Goal: Task Accomplishment & Management: Manage account settings

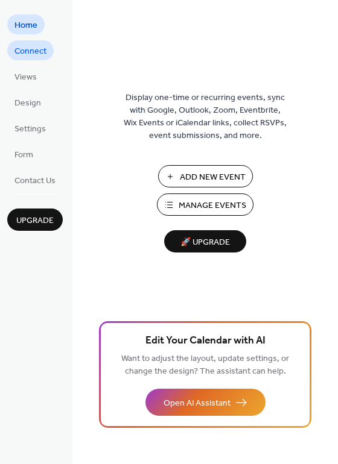
click at [27, 47] on span "Connect" at bounding box center [30, 51] width 32 height 13
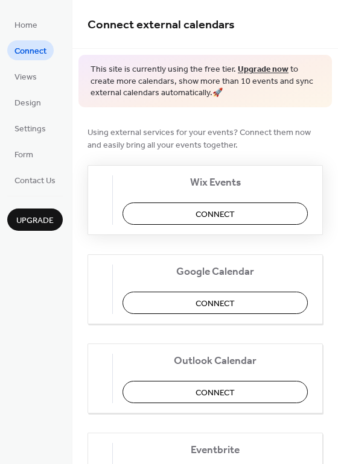
click at [198, 214] on button "Connect" at bounding box center [214, 214] width 185 height 22
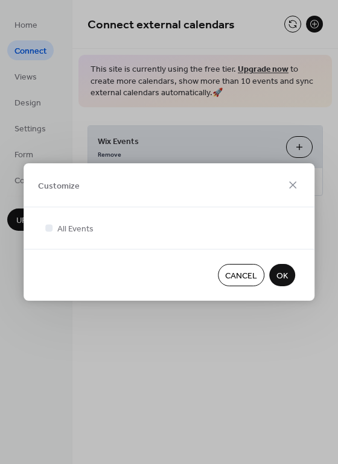
click at [282, 271] on span "OK" at bounding box center [281, 276] width 11 height 13
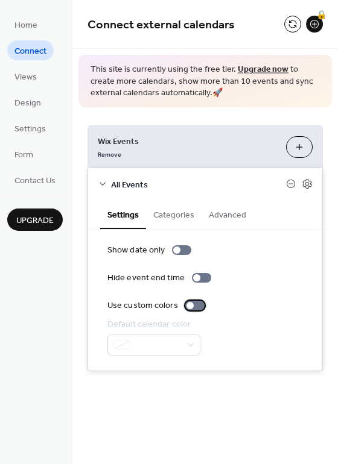
click at [190, 306] on div at bounding box center [189, 305] width 7 height 7
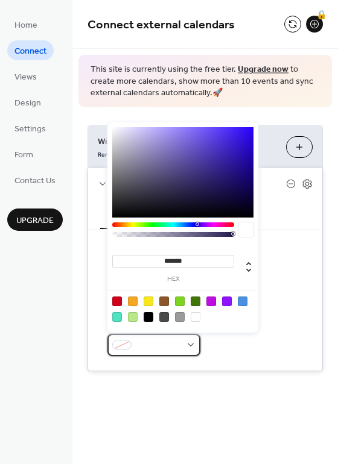
click at [169, 345] on span at bounding box center [158, 346] width 45 height 13
click at [117, 318] on div at bounding box center [117, 317] width 10 height 10
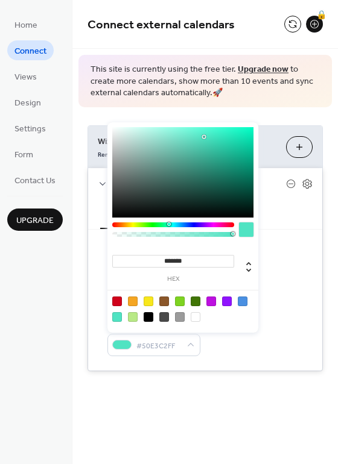
drag, startPoint x: 170, startPoint y: 222, endPoint x: 145, endPoint y: 217, distance: 25.2
click at [145, 217] on div "******* hex" at bounding box center [182, 227] width 151 height 210
click at [143, 226] on div at bounding box center [173, 225] width 122 height 5
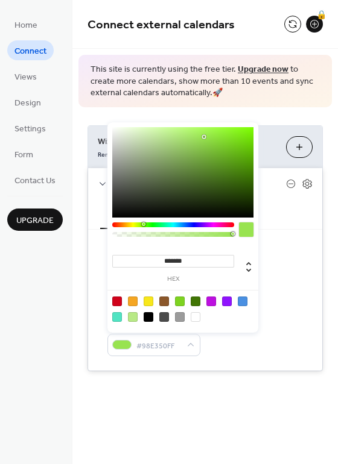
type input "*******"
click at [226, 225] on div at bounding box center [173, 225] width 122 height 5
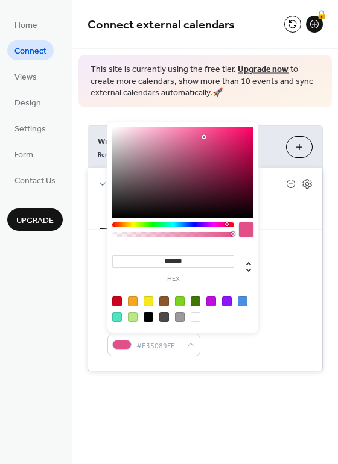
click at [242, 233] on div at bounding box center [246, 230] width 14 height 14
click at [128, 343] on div at bounding box center [121, 345] width 19 height 10
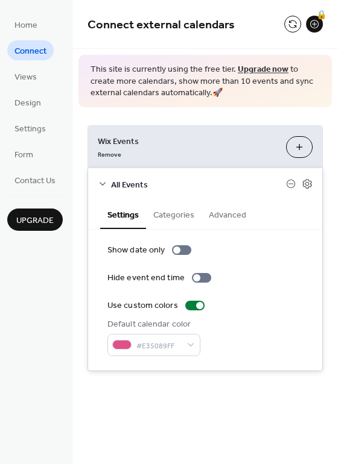
click at [36, 51] on span "Connect" at bounding box center [30, 51] width 32 height 13
click at [183, 248] on div at bounding box center [181, 250] width 19 height 10
click at [180, 248] on div at bounding box center [181, 250] width 19 height 10
click at [198, 274] on div at bounding box center [201, 278] width 19 height 10
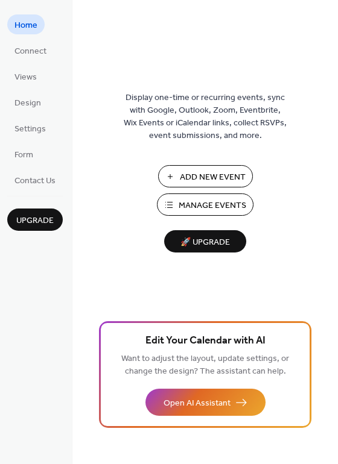
click at [183, 176] on span "Add New Event" at bounding box center [213, 177] width 66 height 13
click at [32, 101] on span "Design" at bounding box center [27, 103] width 27 height 13
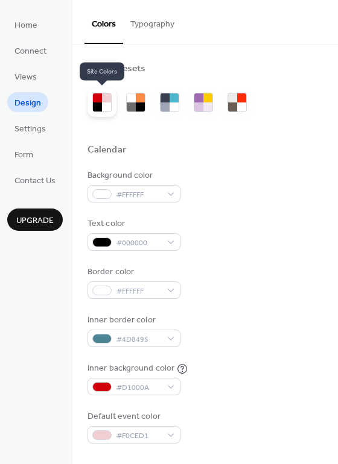
click at [103, 105] on div at bounding box center [106, 107] width 9 height 9
click at [104, 104] on div at bounding box center [106, 107] width 9 height 9
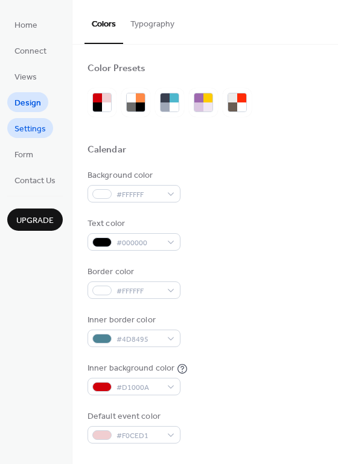
click at [30, 132] on span "Settings" at bounding box center [29, 129] width 31 height 13
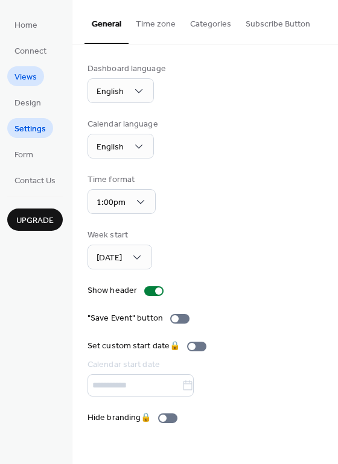
click at [31, 75] on span "Views" at bounding box center [25, 77] width 22 height 13
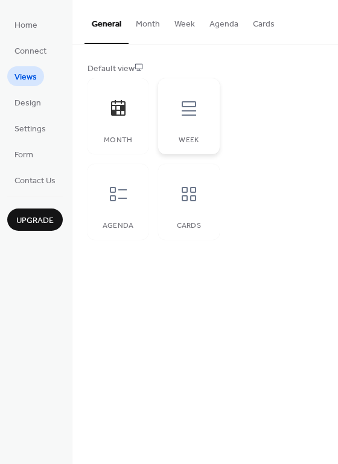
click at [184, 116] on icon at bounding box center [188, 108] width 19 height 19
click at [30, 25] on span "Home" at bounding box center [25, 25] width 23 height 13
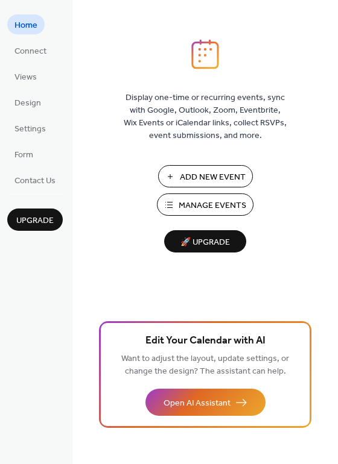
click at [199, 200] on span "Manage Events" at bounding box center [213, 206] width 68 height 13
click at [19, 46] on span "Connect" at bounding box center [30, 51] width 32 height 13
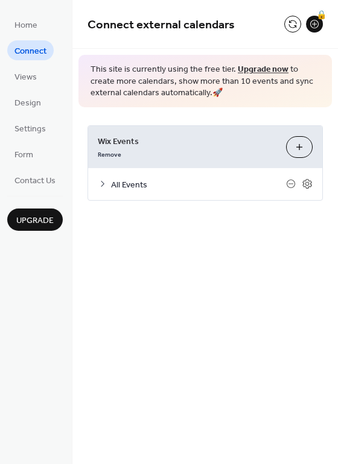
click at [301, 151] on button "Customize" at bounding box center [299, 147] width 27 height 22
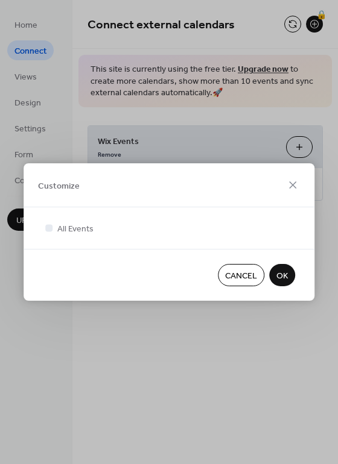
click at [286, 277] on span "OK" at bounding box center [281, 276] width 11 height 13
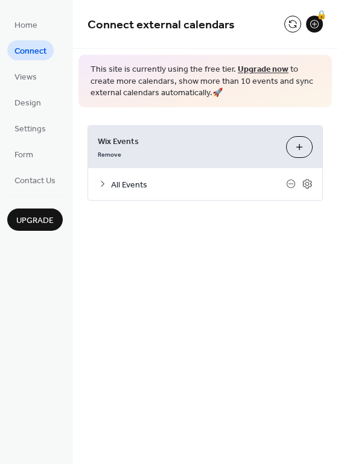
click at [134, 183] on span "All Events" at bounding box center [198, 185] width 175 height 13
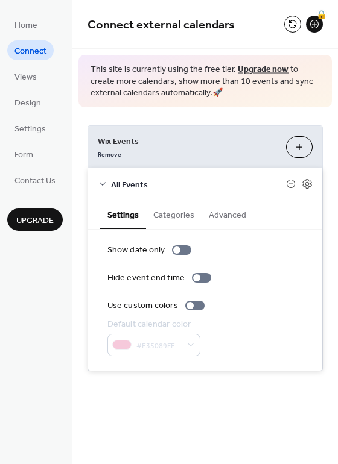
click at [178, 216] on button "Categories" at bounding box center [173, 214] width 55 height 28
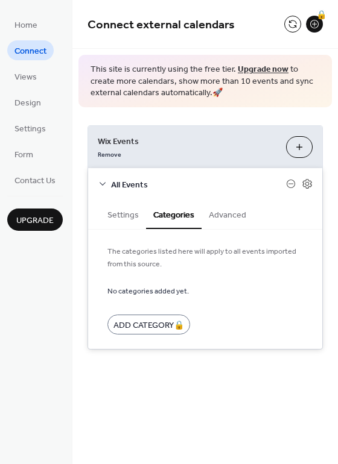
click at [106, 181] on icon at bounding box center [103, 184] width 10 height 10
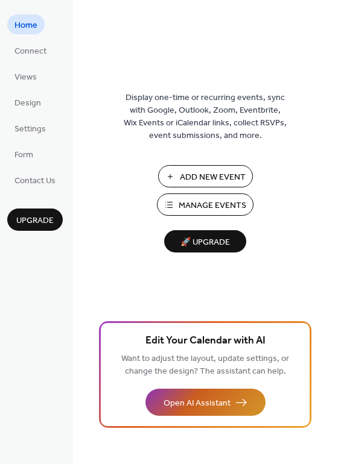
click at [227, 404] on span "Open AI Assistant" at bounding box center [196, 403] width 67 height 13
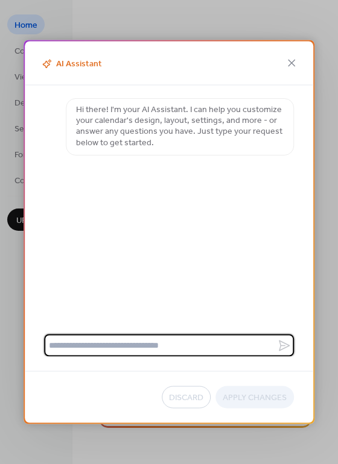
click at [144, 338] on textarea at bounding box center [160, 346] width 233 height 22
type textarea "*"
type textarea "**********"
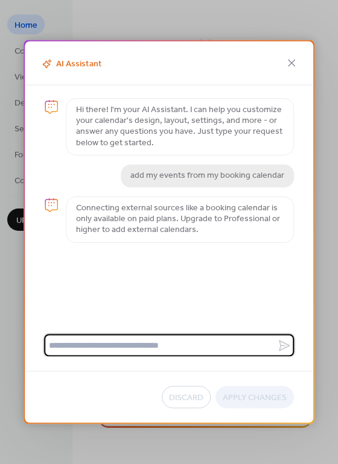
click at [172, 350] on textarea at bounding box center [160, 346] width 233 height 22
type textarea "*"
type textarea "**********"
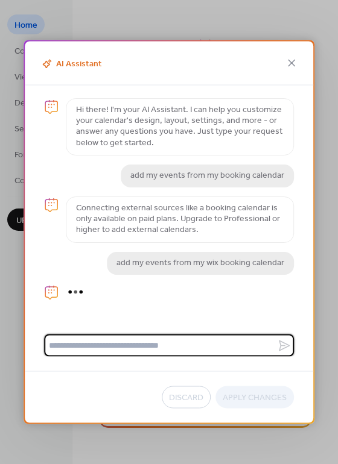
scroll to position [14, 0]
